Goal: Information Seeking & Learning: Check status

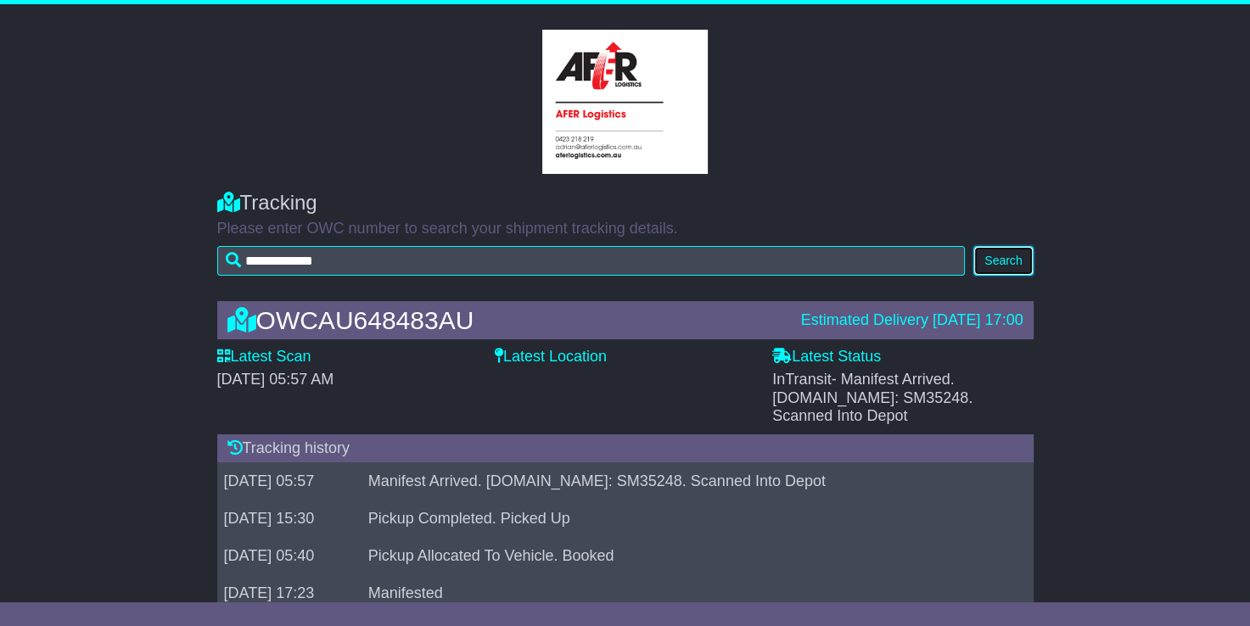
click at [1014, 254] on button "Search" at bounding box center [1002, 261] width 59 height 30
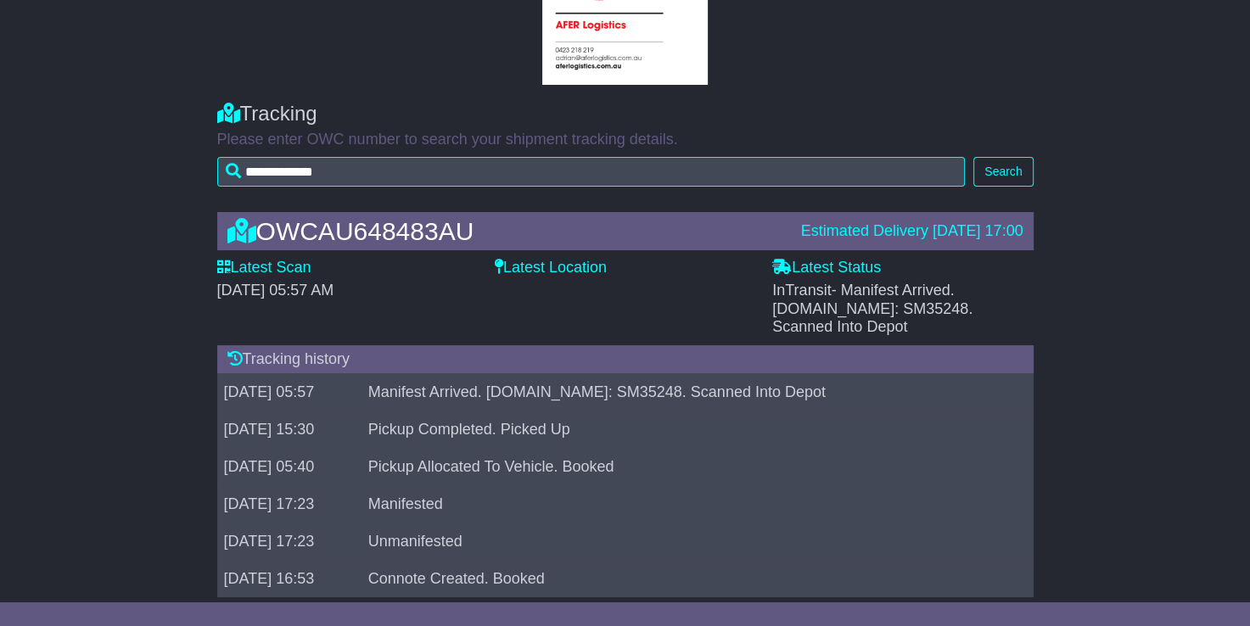
scroll to position [88, 0]
click at [842, 267] on label "Latest Status" at bounding box center [826, 269] width 109 height 19
click at [875, 293] on span "- Manifest Arrived. [DOMAIN_NAME]: SM35248. Scanned Into Depot" at bounding box center [872, 308] width 200 height 53
click at [960, 299] on span "- Manifest Arrived. [DOMAIN_NAME]: SM35248. Scanned Into Depot" at bounding box center [872, 308] width 200 height 53
